Goal: Obtain resource: Obtain resource

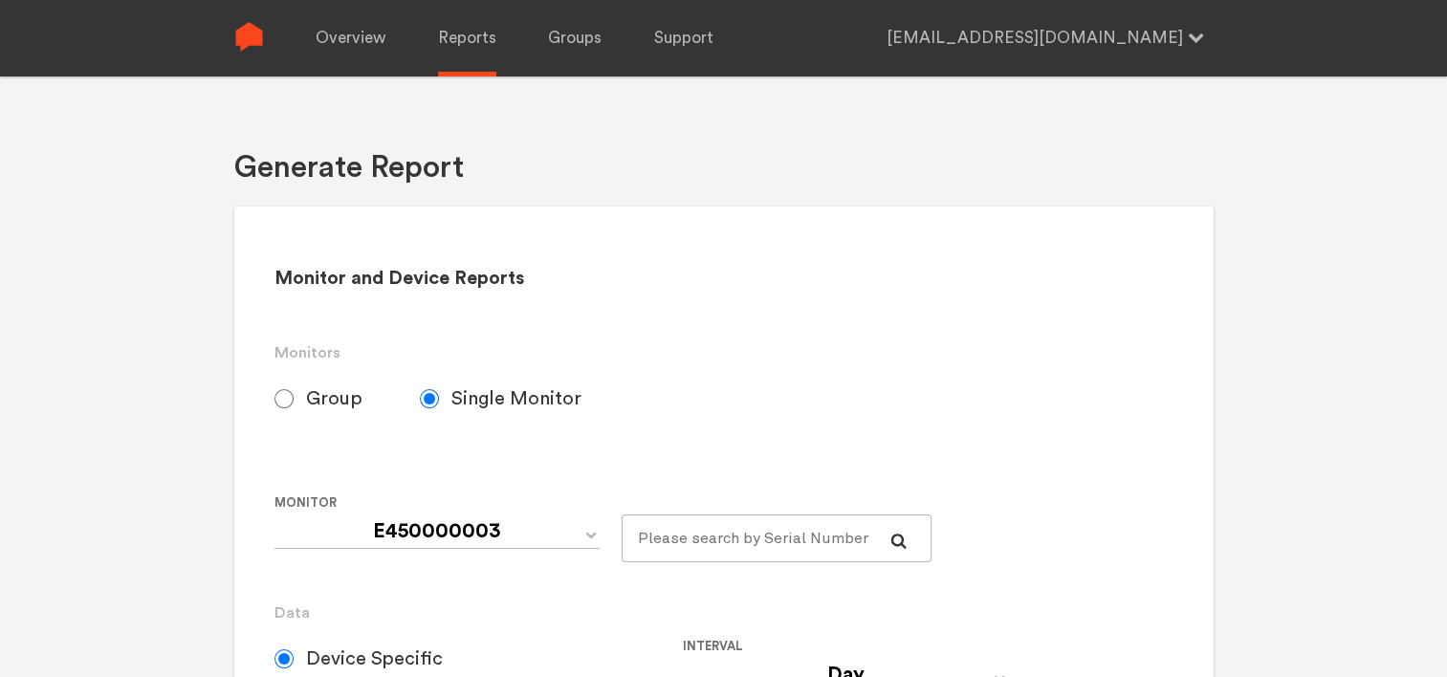
click at [306, 398] on span "Group" at bounding box center [334, 398] width 56 height 23
click at [294, 398] on input "Group" at bounding box center [283, 398] width 19 height 19
radio input "true"
radio input "false"
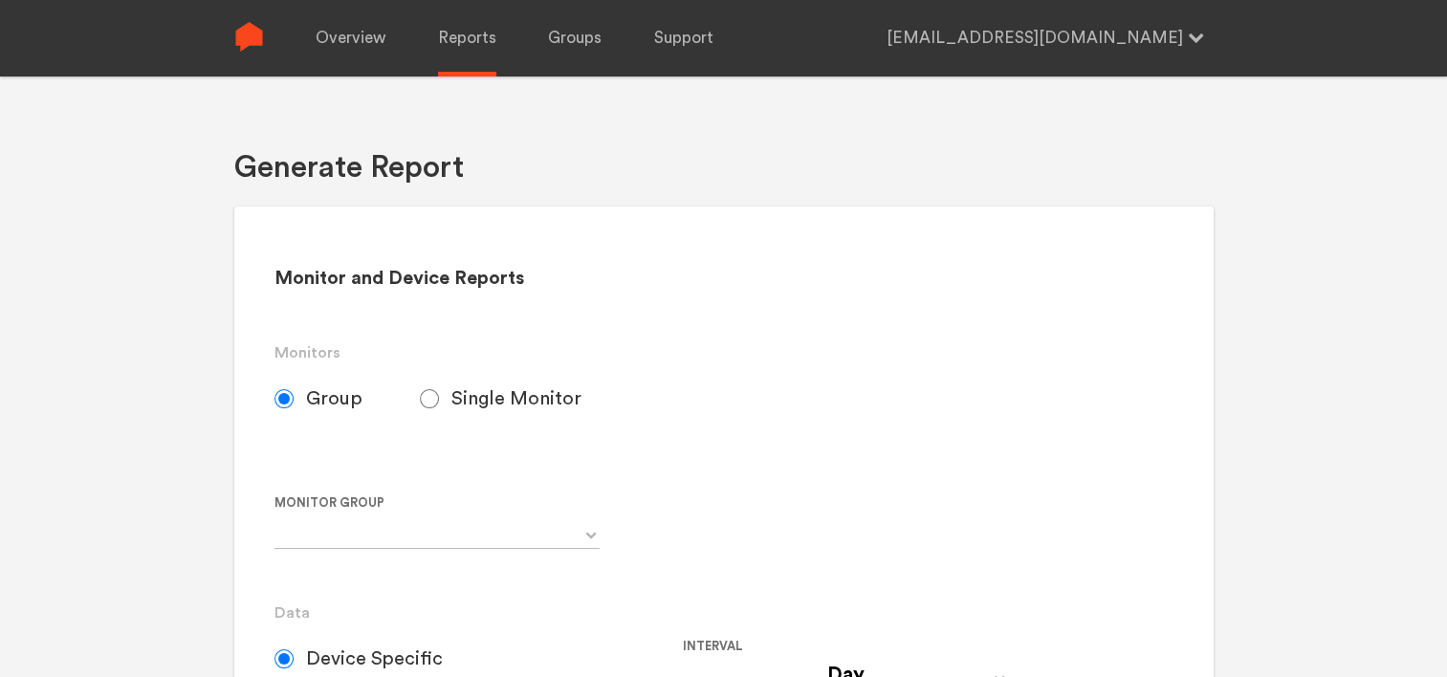
radio input "true"
click at [431, 400] on input "Single Monitor" at bounding box center [429, 398] width 19 height 19
select select "Chugoku Electrical Instruments Default Group"
click at [368, 49] on link "Overview" at bounding box center [351, 38] width 70 height 77
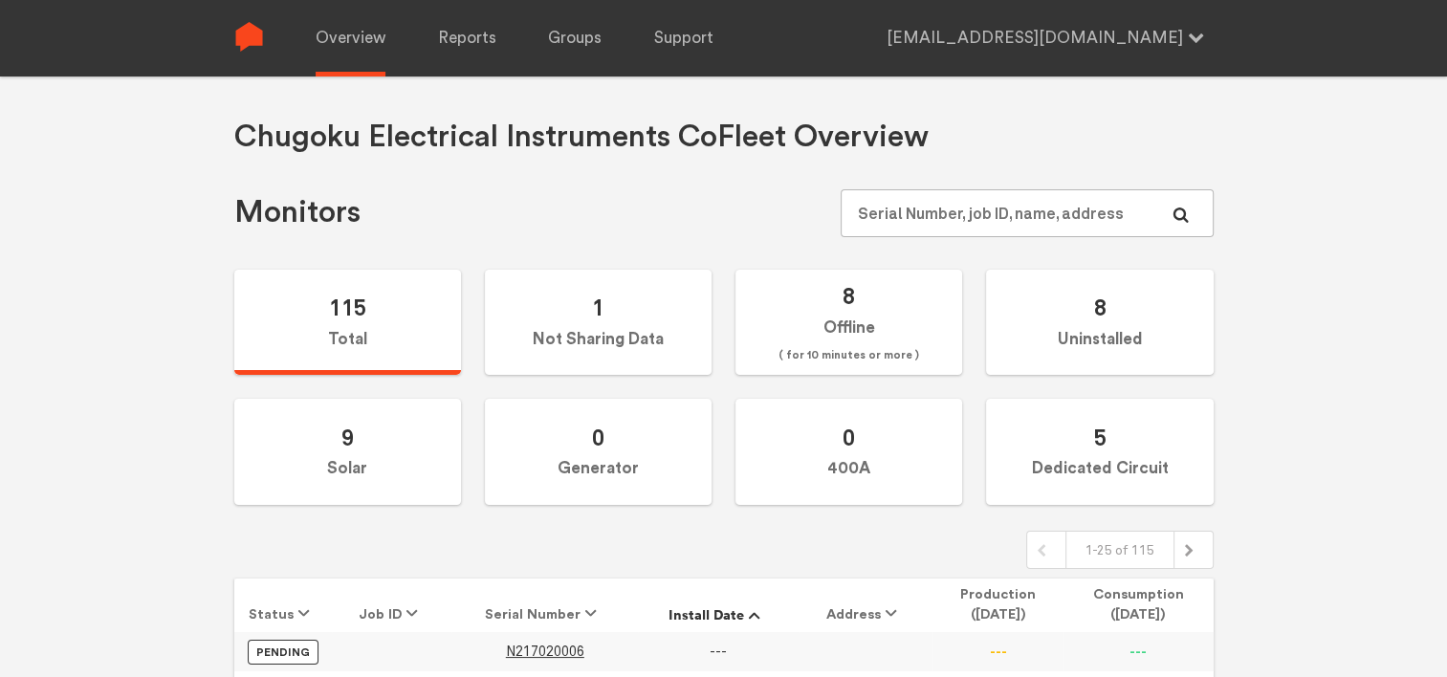
click at [100, 384] on div "Chugoku Electrical Instruments Co Fleet Overview Monitors 115 Total 1 Not Shari…" at bounding box center [723, 415] width 1447 height 677
click at [964, 207] on input "text" at bounding box center [1027, 213] width 372 height 48
type input "141091777"
click at [542, 652] on span "N141091777" at bounding box center [543, 652] width 78 height 16
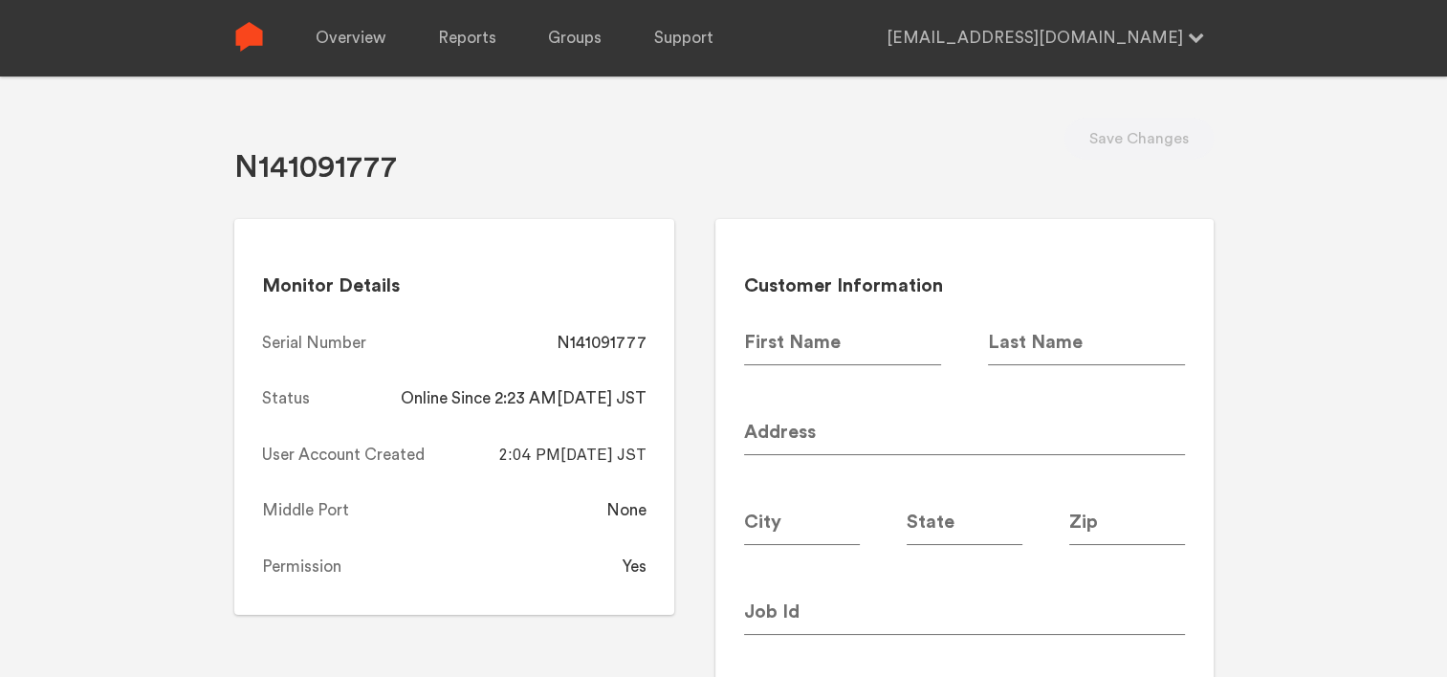
click at [310, 121] on div "N141091777" at bounding box center [315, 156] width 163 height 77
click at [352, 51] on link "Overview" at bounding box center [351, 38] width 70 height 77
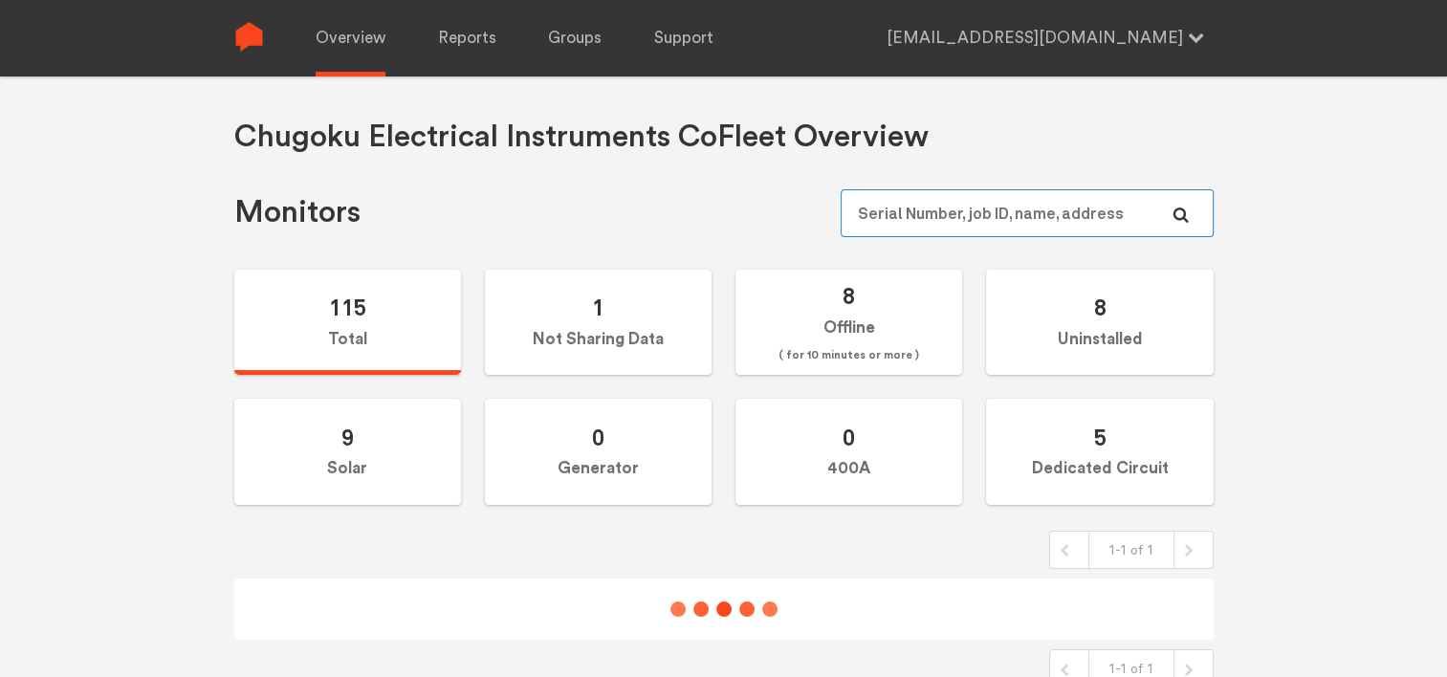
click at [908, 206] on input "text" at bounding box center [1027, 213] width 372 height 48
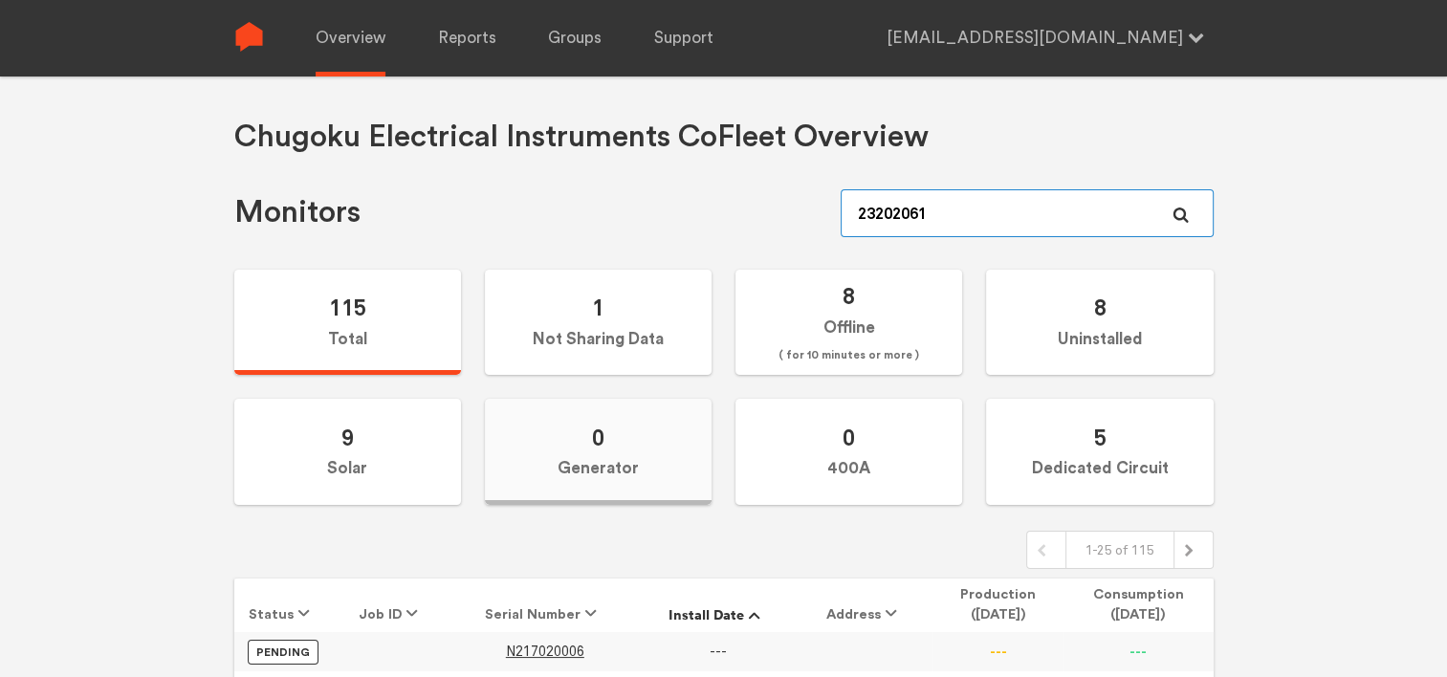
type input "232020619"
click at [170, 554] on div "Chugoku Electrical Instruments Co Fleet Overview Monitors 115 Total 1 Not Shari…" at bounding box center [723, 415] width 1447 height 677
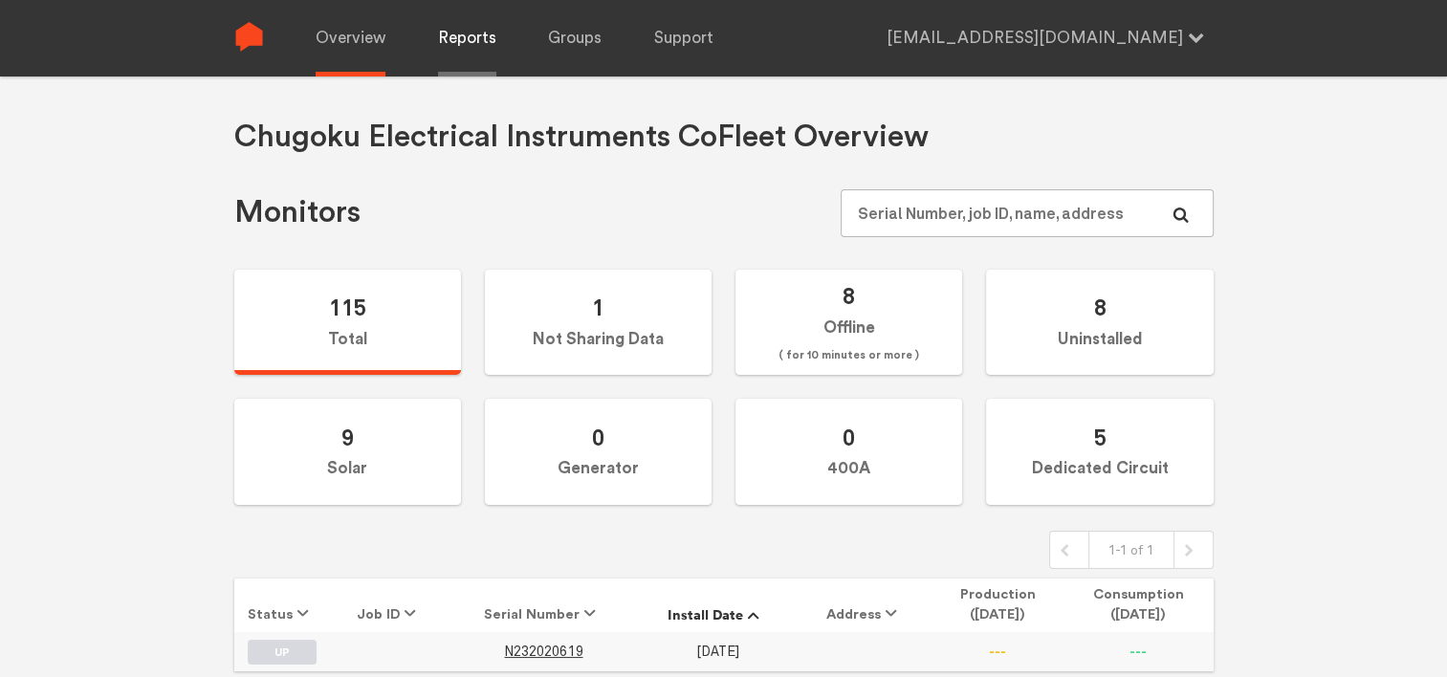
click at [471, 44] on link "Reports" at bounding box center [467, 38] width 58 height 77
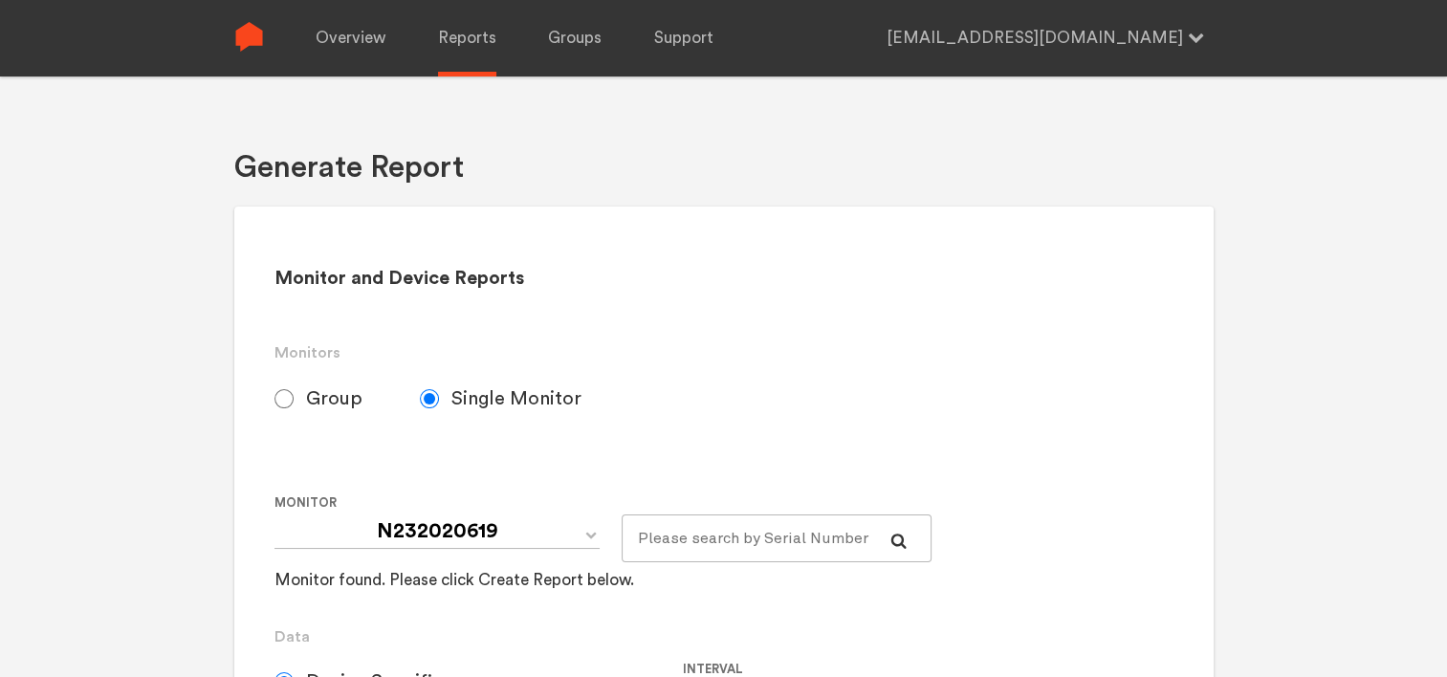
click at [335, 390] on span "Group" at bounding box center [334, 398] width 56 height 23
click at [294, 390] on input "Group" at bounding box center [283, 398] width 19 height 19
radio input "true"
radio input "false"
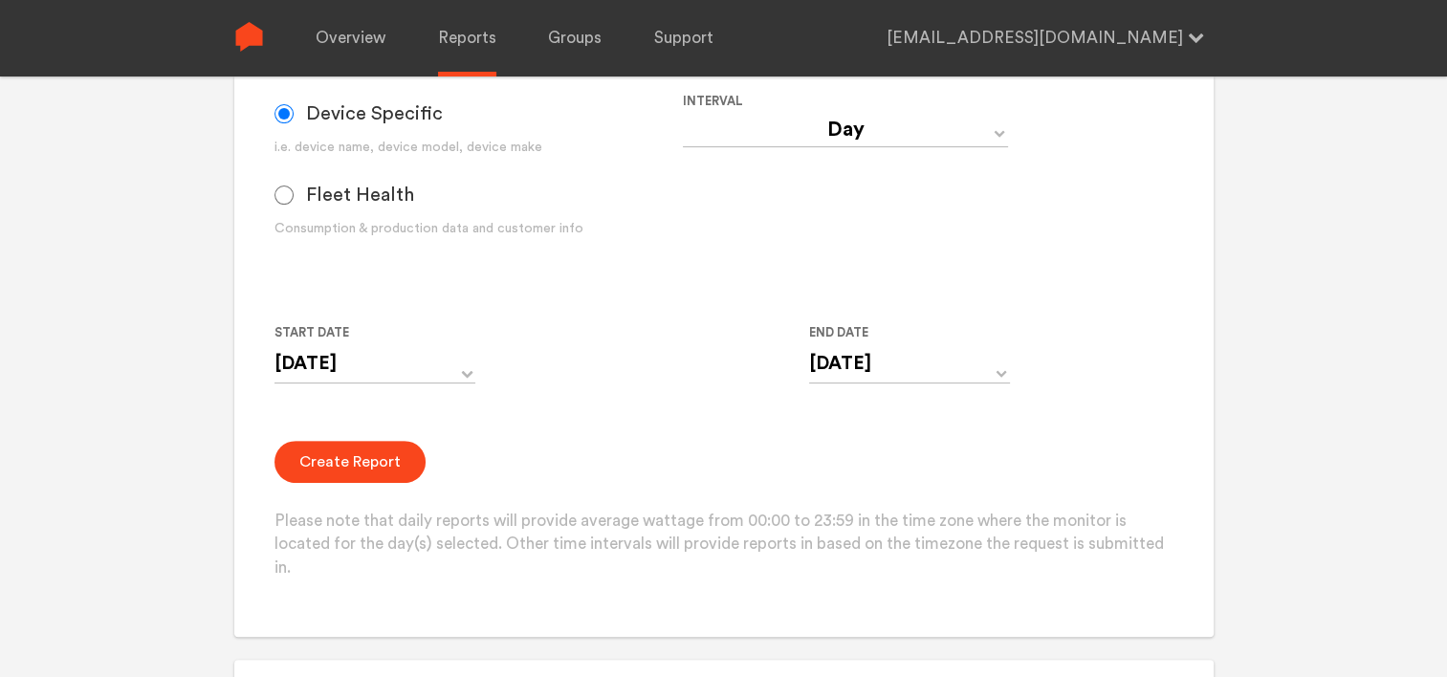
scroll to position [478, 0]
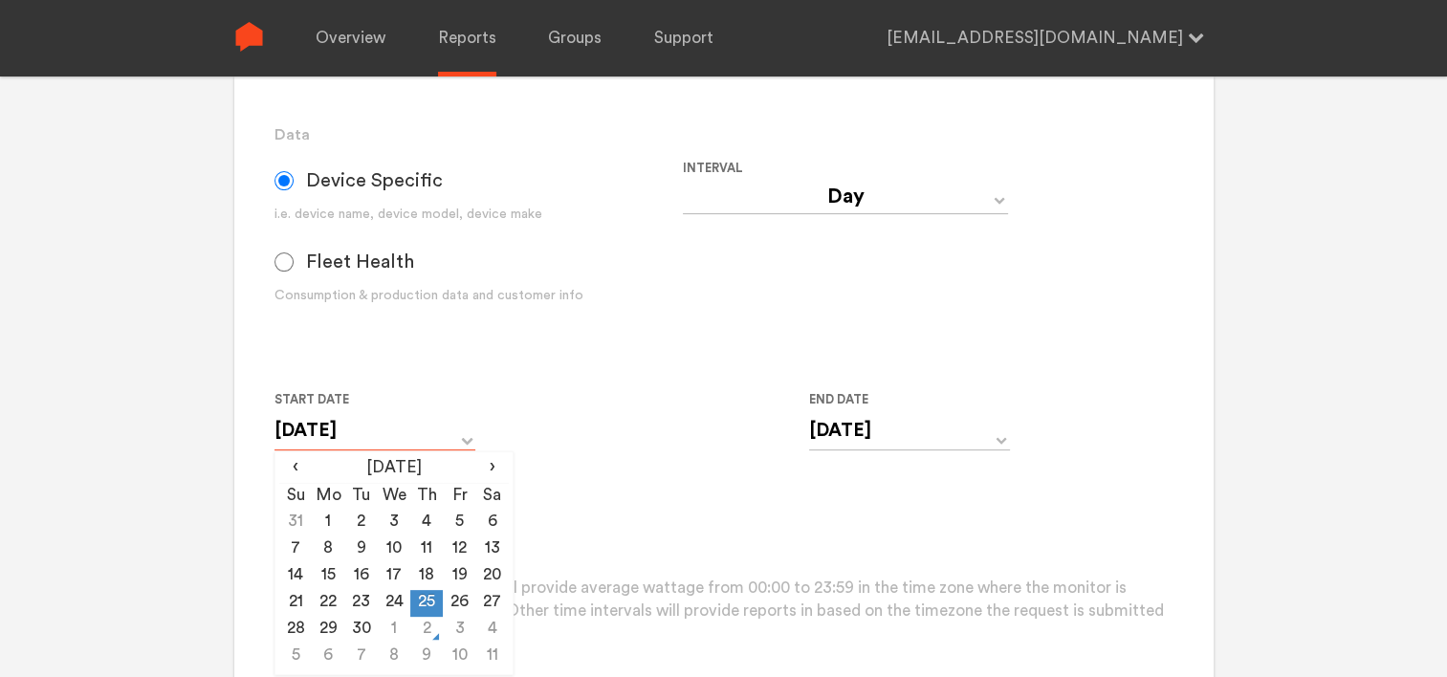
click at [301, 425] on input "[DATE]" at bounding box center [374, 430] width 201 height 39
click at [396, 624] on td "1" at bounding box center [394, 630] width 33 height 27
type input "[DATE]"
click at [856, 455] on div "[DATE] ‹ [DATE] › Su Mo Tu We Th Fr Sa 28 29 30 1 2 3 4 5 6 7 8 9 10 11 12 13 1…" at bounding box center [909, 443] width 201 height 64
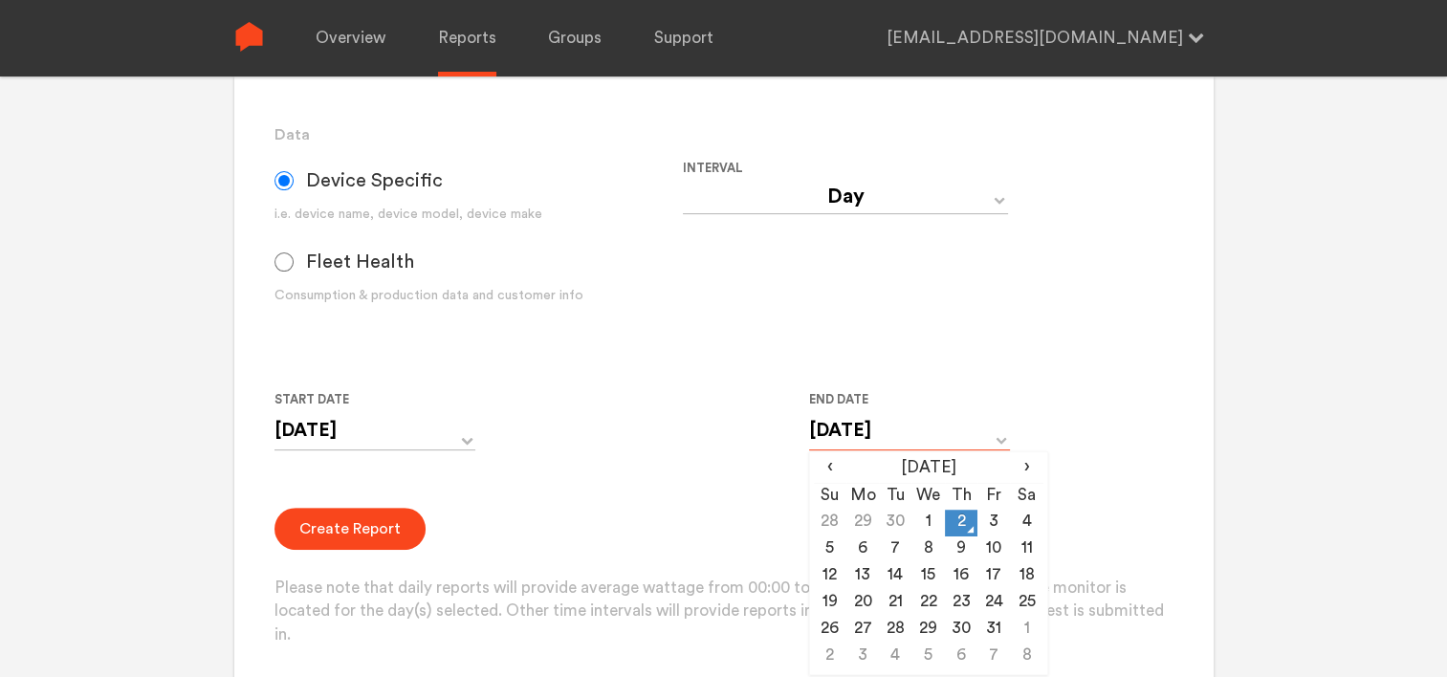
click at [864, 427] on input "[DATE]" at bounding box center [909, 430] width 201 height 39
click at [932, 521] on td "1" at bounding box center [927, 523] width 33 height 27
type input "[DATE]"
click at [333, 521] on button "Create Report" at bounding box center [349, 529] width 151 height 42
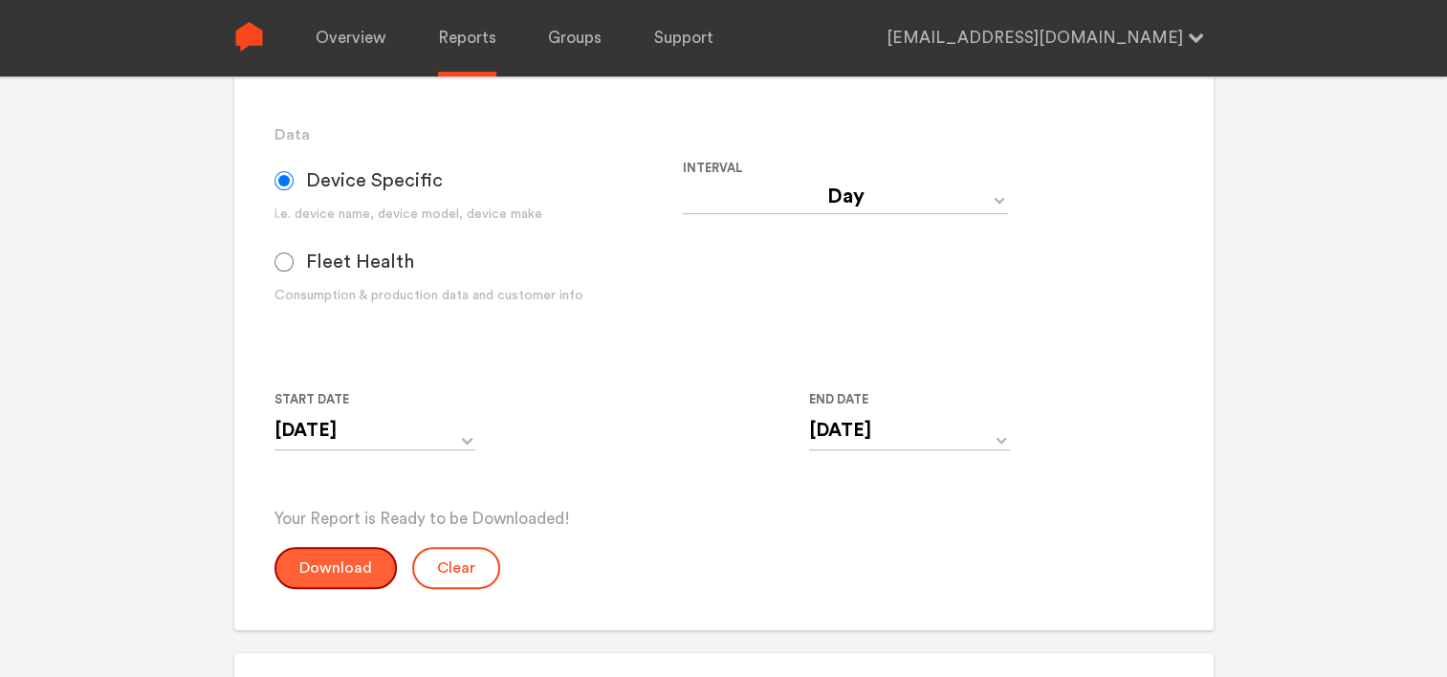
click at [342, 574] on button "Download" at bounding box center [335, 568] width 122 height 42
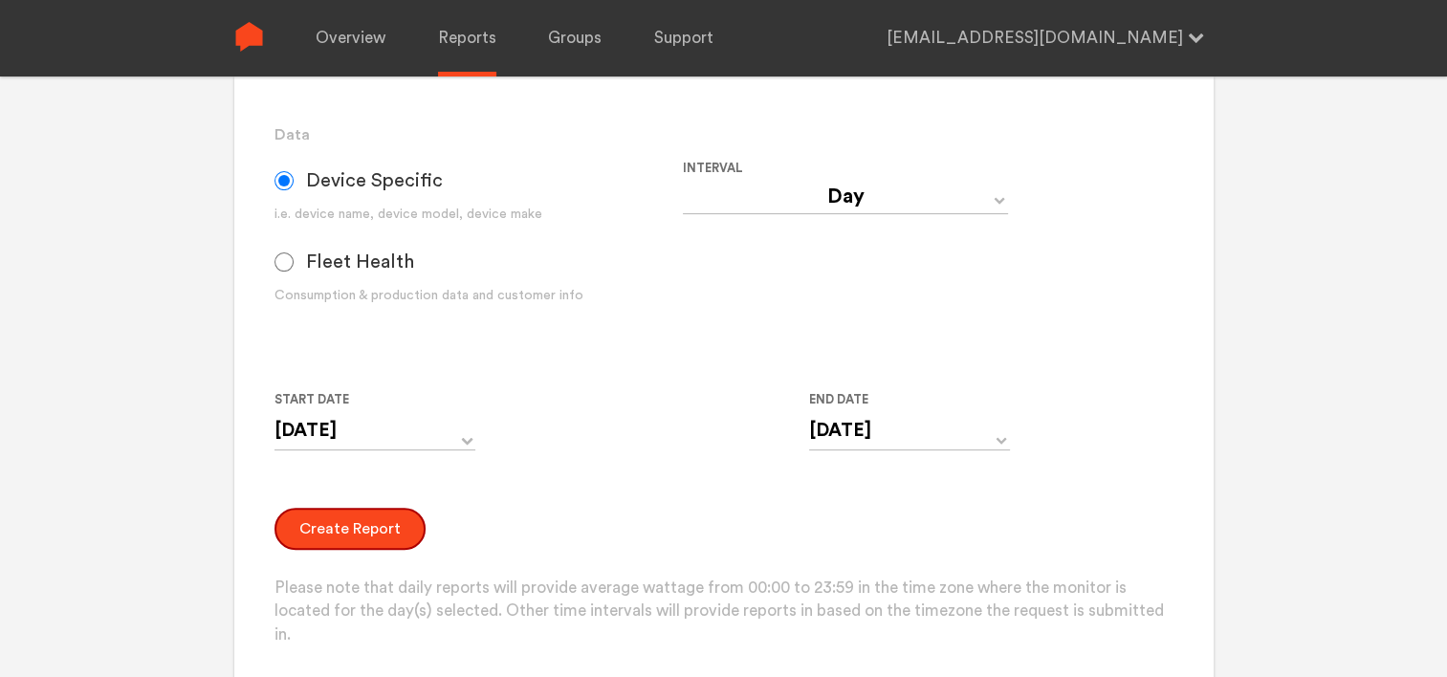
drag, startPoint x: 386, startPoint y: 535, endPoint x: 671, endPoint y: 543, distance: 285.1
click at [665, 544] on div "Create Report Please note that daily reports will provide average wattage from …" at bounding box center [723, 578] width 898 height 140
click at [742, 186] on select "Day Year Month Week Hour 30 Minute 15 Minute 5 Minute Minute" at bounding box center [845, 197] width 325 height 34
select select "Minute"
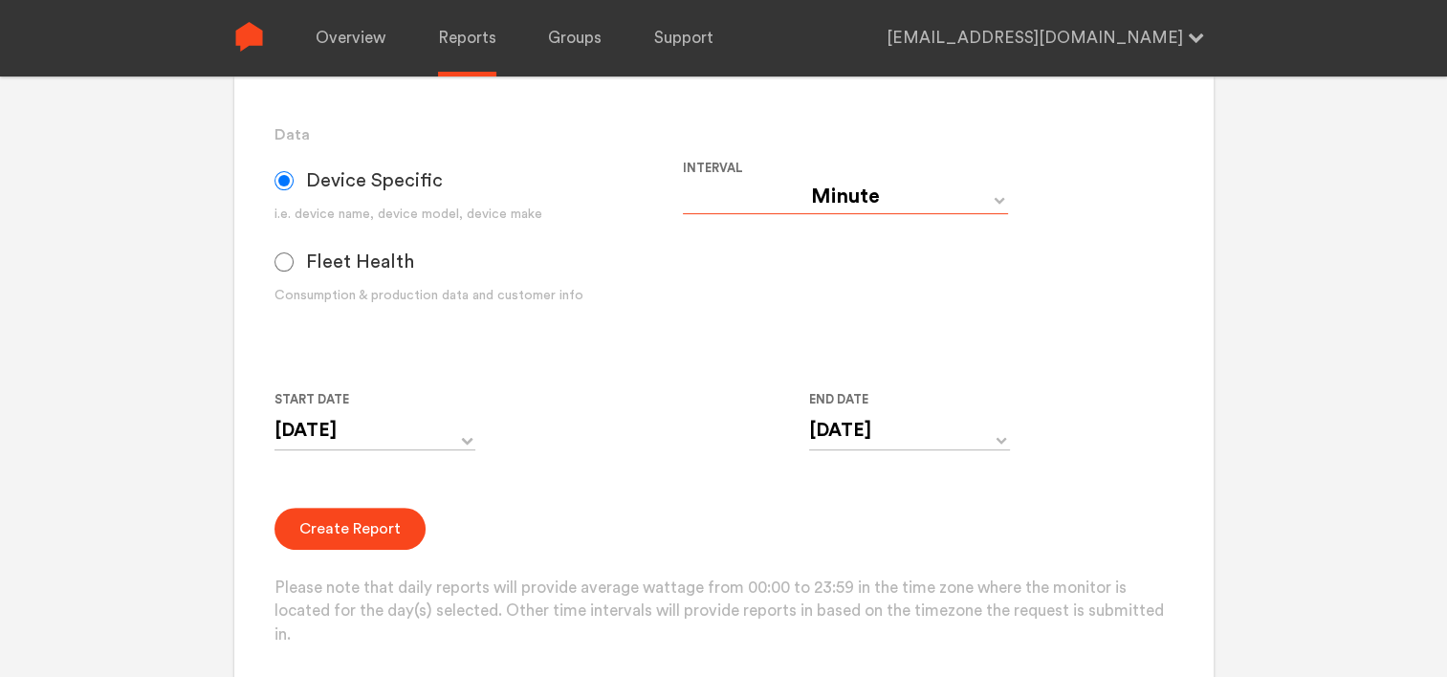
click at [683, 180] on select "Day Year Month Week Hour 30 Minute 15 Minute 5 Minute Minute" at bounding box center [845, 197] width 325 height 34
type input "[DATE] 12:00 AM"
type input "[DATE] 11:59 PM"
click at [384, 517] on button "Create Report" at bounding box center [349, 529] width 151 height 42
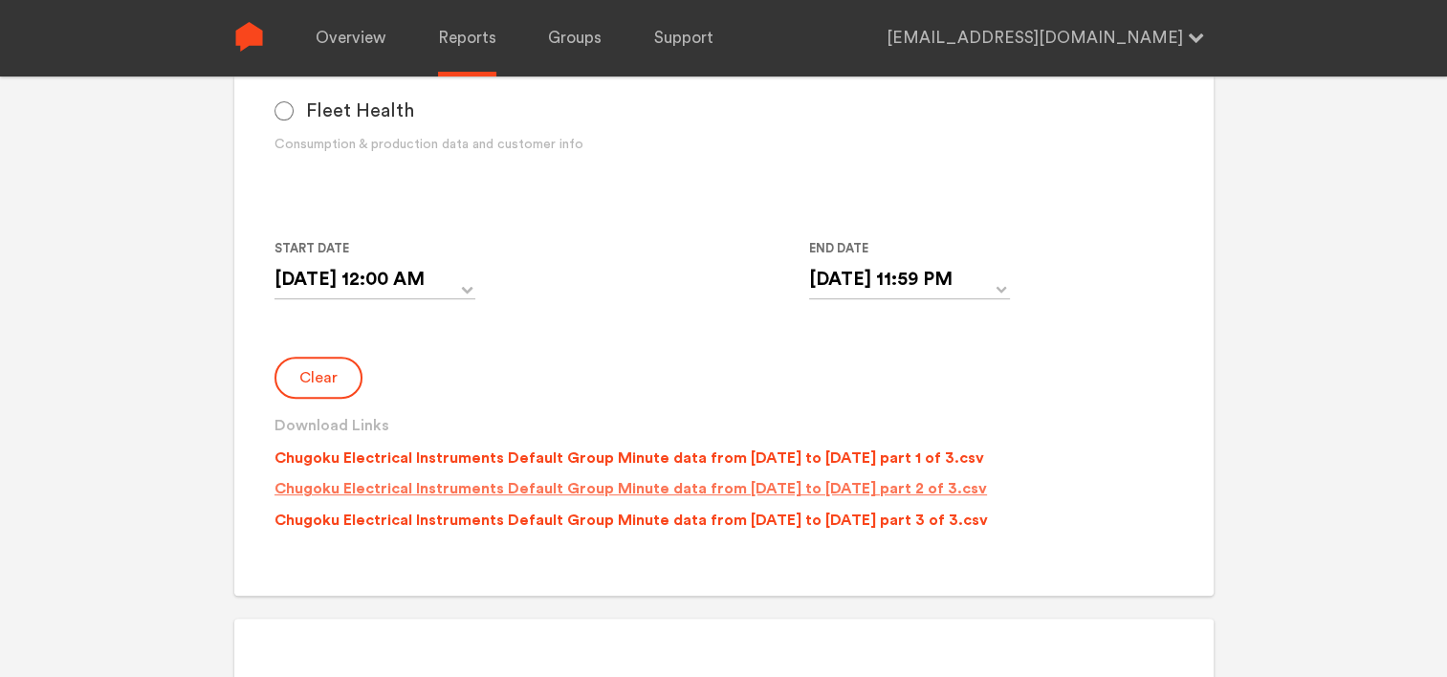
scroll to position [669, 0]
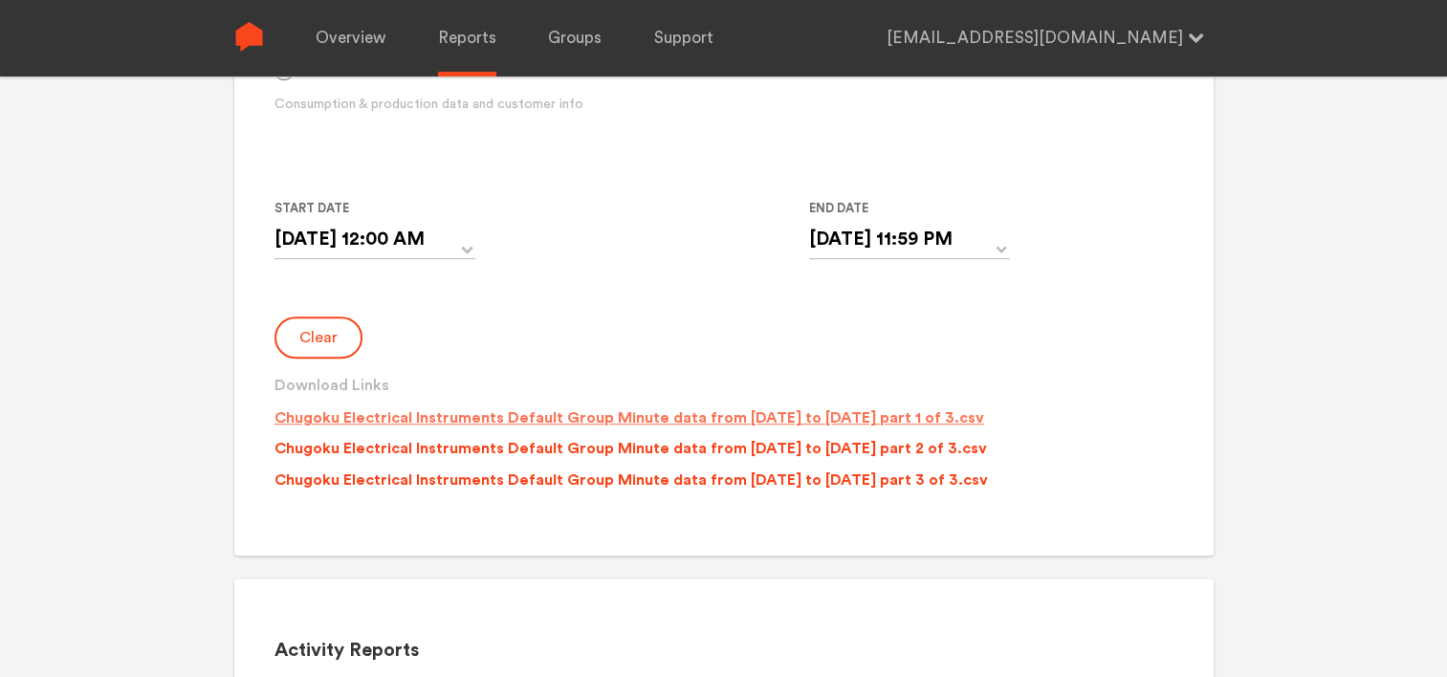
click at [579, 421] on p "Chugoku Electrical Instruments Default Group Minute data from [DATE] to [DATE] …" at bounding box center [629, 417] width 710 height 23
click at [597, 444] on p "Chugoku Electrical Instruments Default Group Minute data from [DATE] to [DATE] …" at bounding box center [630, 448] width 712 height 23
click at [611, 478] on p "Chugoku Electrical Instruments Default Group Minute data from [DATE] to [DATE] …" at bounding box center [630, 480] width 713 height 23
click at [603, 509] on div "Monitor and Device Reports Monitors Group Single Monitor Monitor Group Chugoku …" at bounding box center [723, 46] width 979 height 1018
